Goal: Register for event/course

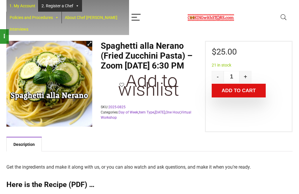
click at [60, 4] on link "2. Register a Chef" at bounding box center [60, 6] width 43 height 12
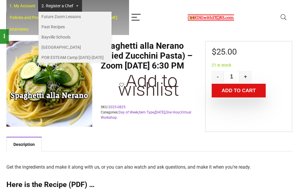
click at [57, 14] on link "Future Zoom Lessons" at bounding box center [75, 17] width 73 height 10
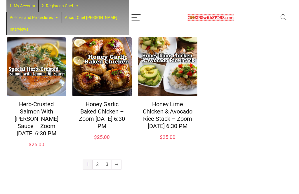
scroll to position [429, 0]
click at [108, 169] on link "3" at bounding box center [106, 164] width 9 height 9
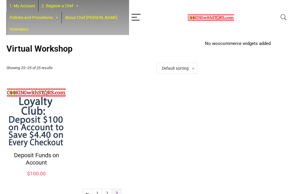
click at [131, 15] on icon "Menu" at bounding box center [136, 17] width 11 height 11
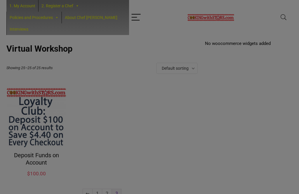
click at [131, 15] on icon "Menu" at bounding box center [136, 17] width 11 height 11
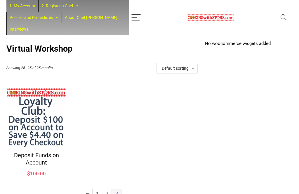
click at [129, 58] on article "Virtual Workshop Showing 25–25 of 25 results Default sorting Sort by popularity…" at bounding box center [101, 126] width 191 height 165
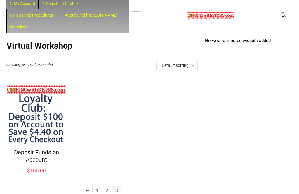
scroll to position [11, 0]
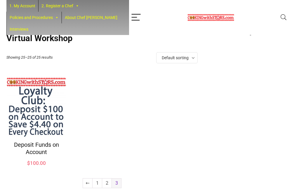
click at [107, 179] on link "2" at bounding box center [106, 183] width 9 height 9
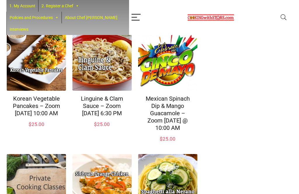
scroll to position [57, 0]
